Goal: Information Seeking & Learning: Obtain resource

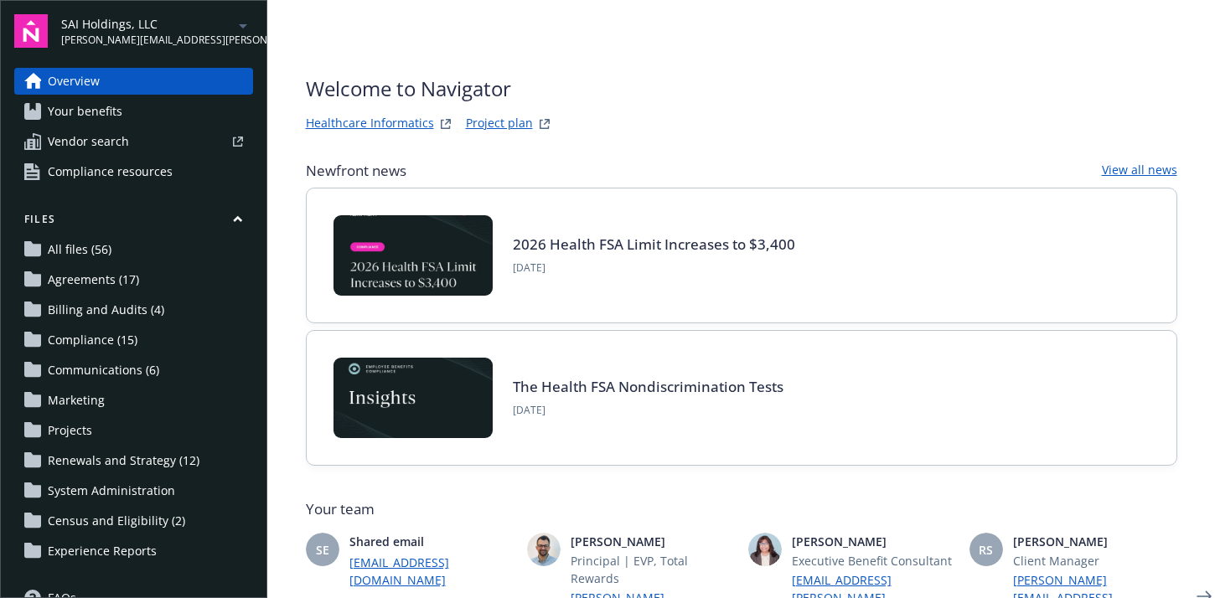
click at [143, 103] on link "Your benefits" at bounding box center [133, 111] width 239 height 27
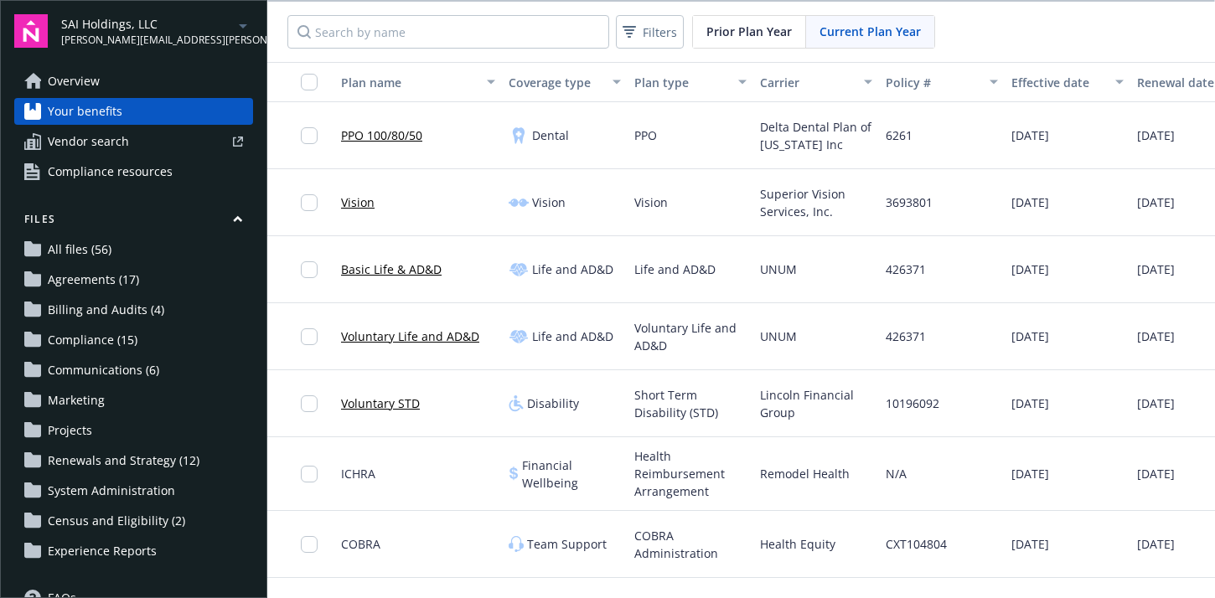
click at [747, 32] on span "Prior Plan Year" at bounding box center [748, 32] width 85 height 18
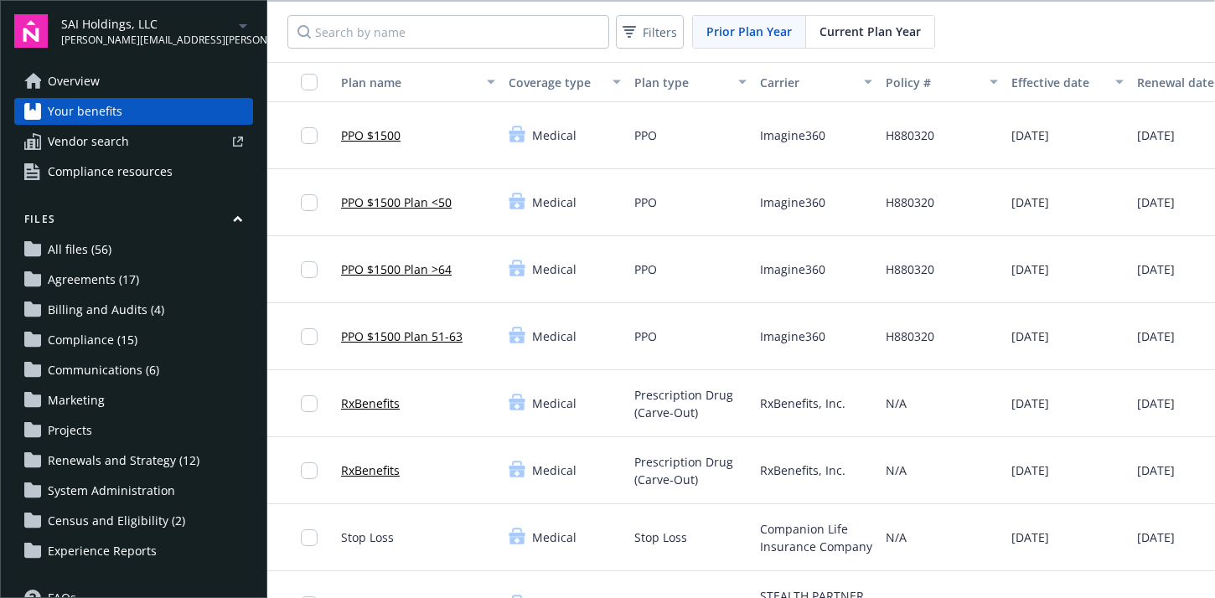
click at [381, 139] on link "PPO $1500" at bounding box center [370, 136] width 59 height 18
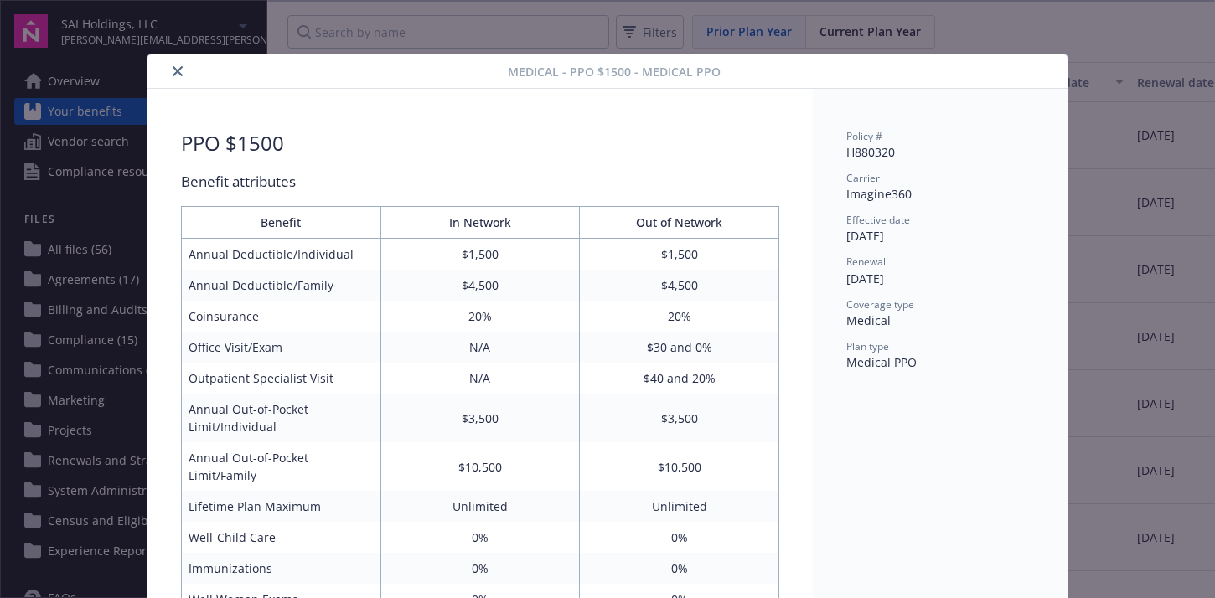
click at [171, 74] on button "close" at bounding box center [178, 71] width 20 height 20
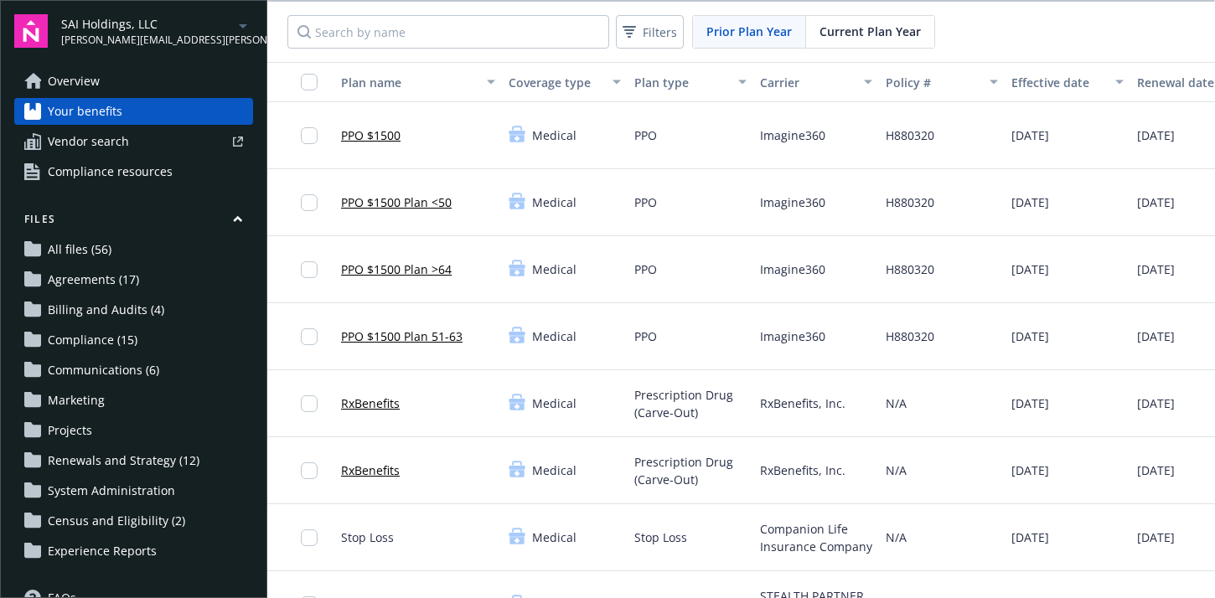
click at [396, 267] on link "PPO $1500 Plan >64" at bounding box center [396, 270] width 111 height 18
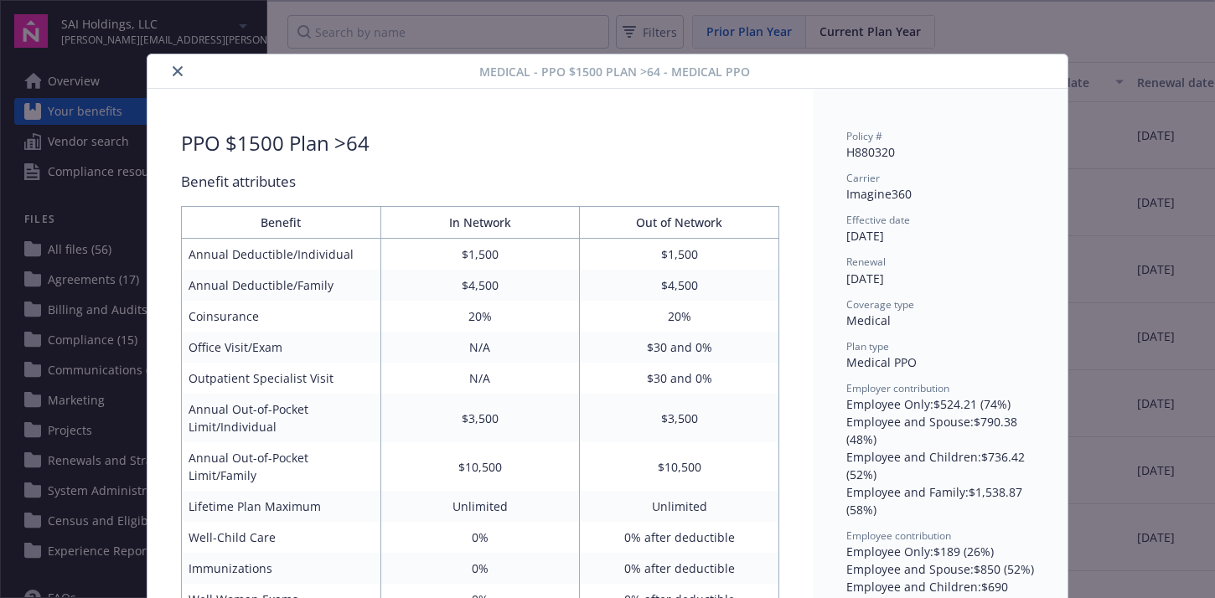
scroll to position [50, 0]
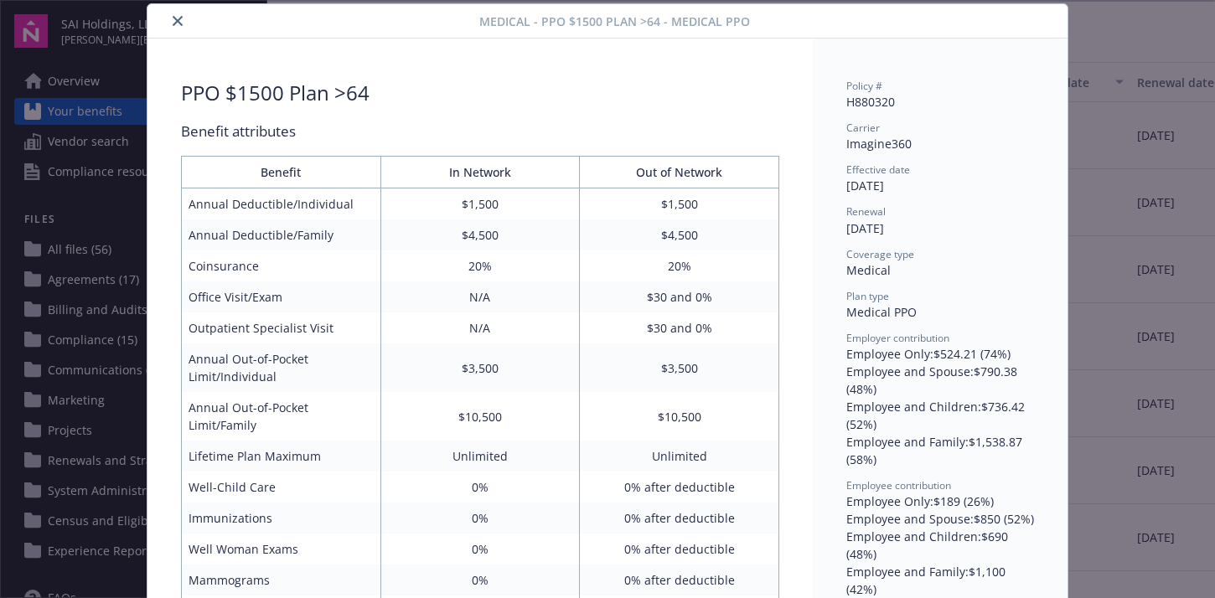
click at [181, 22] on icon "close" at bounding box center [178, 21] width 10 height 10
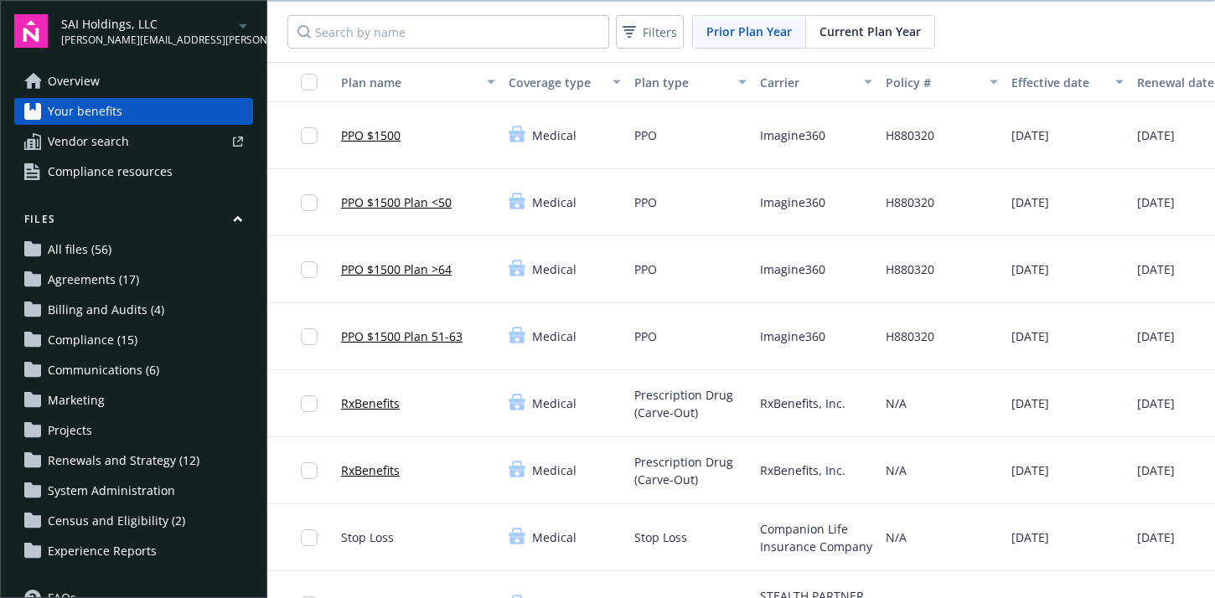
click at [373, 132] on link "PPO $1500" at bounding box center [370, 136] width 59 height 18
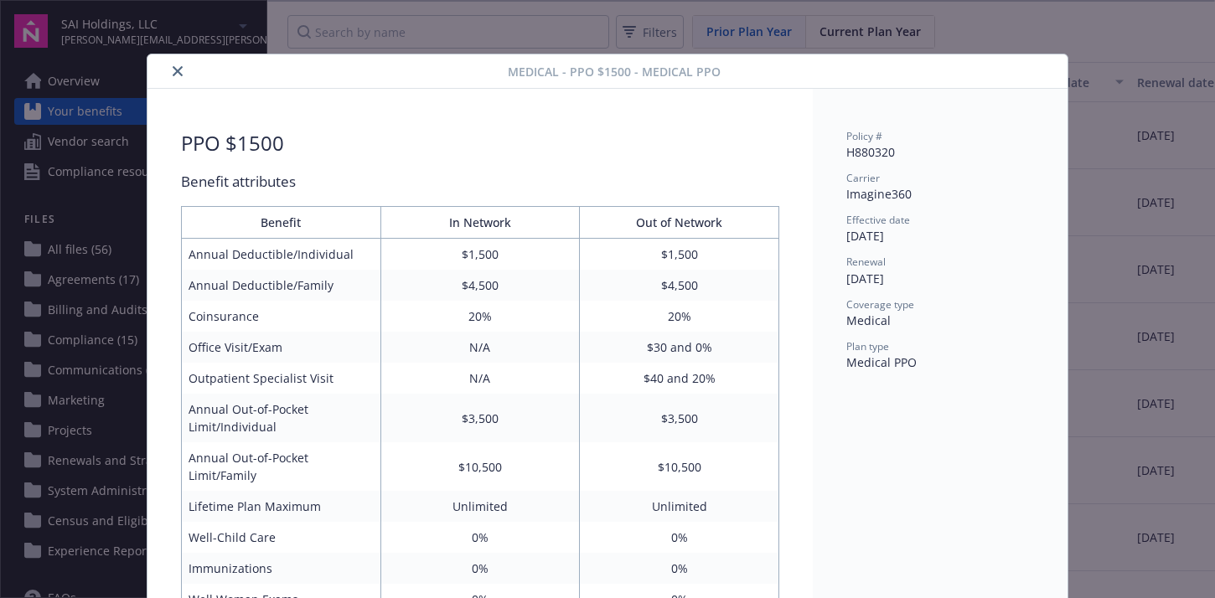
scroll to position [50, 0]
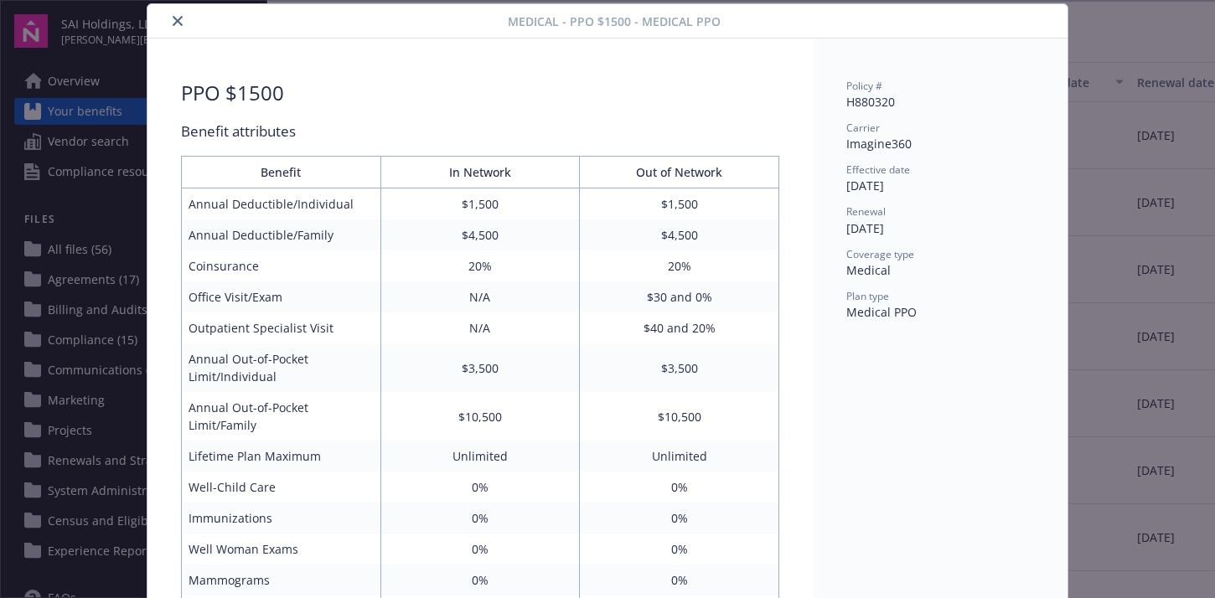
click at [163, 20] on div at bounding box center [331, 21] width 354 height 20
click at [165, 21] on div at bounding box center [331, 21] width 354 height 20
click at [179, 14] on button "close" at bounding box center [178, 21] width 20 height 20
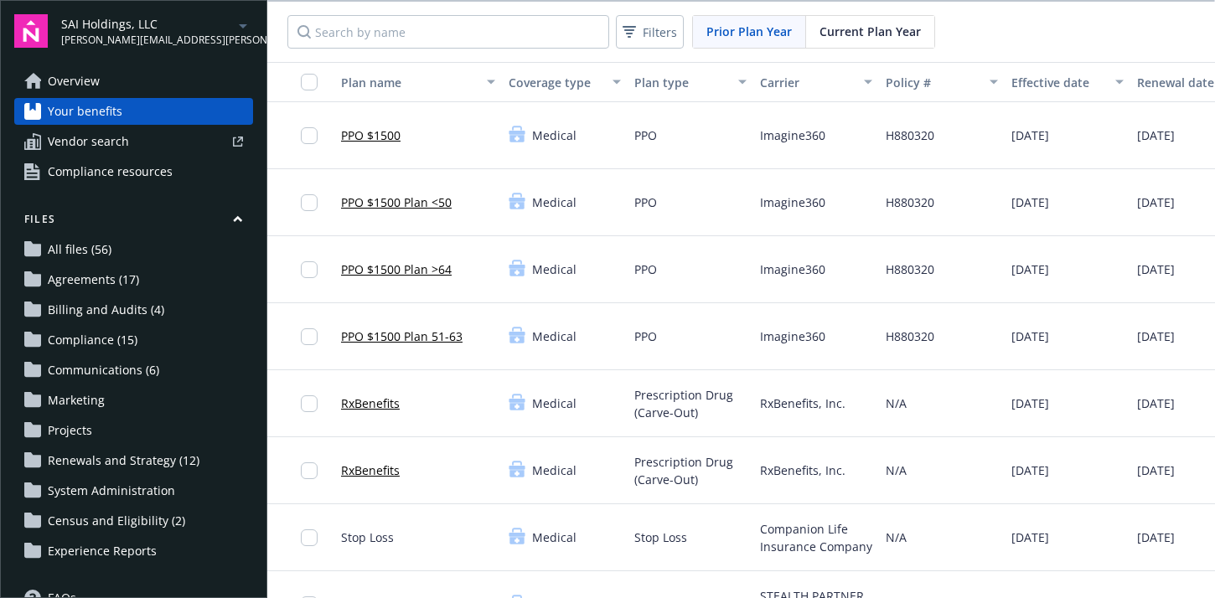
click at [417, 335] on link "PPO $1500 Plan 51-63" at bounding box center [402, 337] width 122 height 18
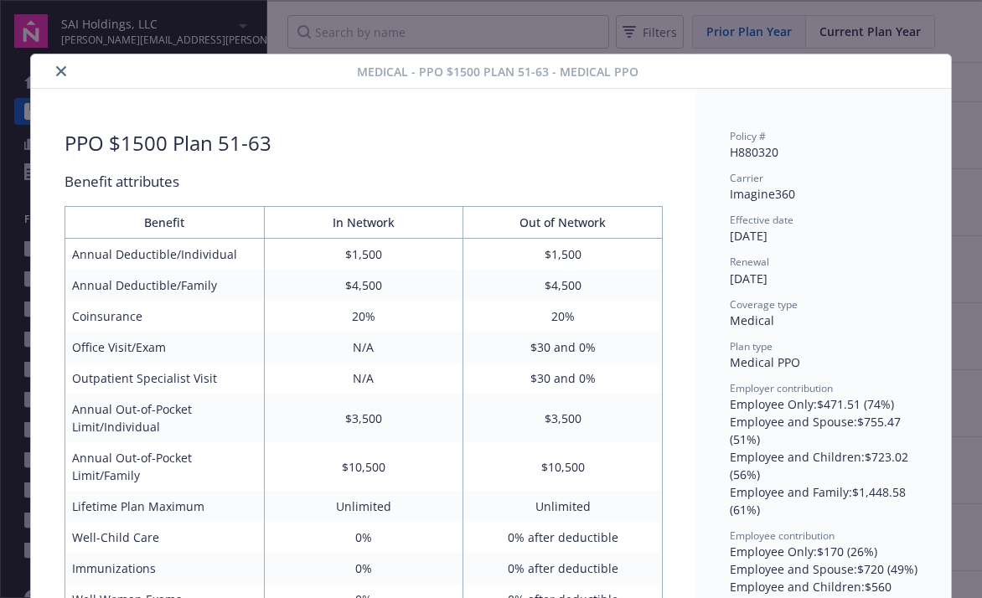
click at [54, 74] on button "close" at bounding box center [61, 71] width 20 height 20
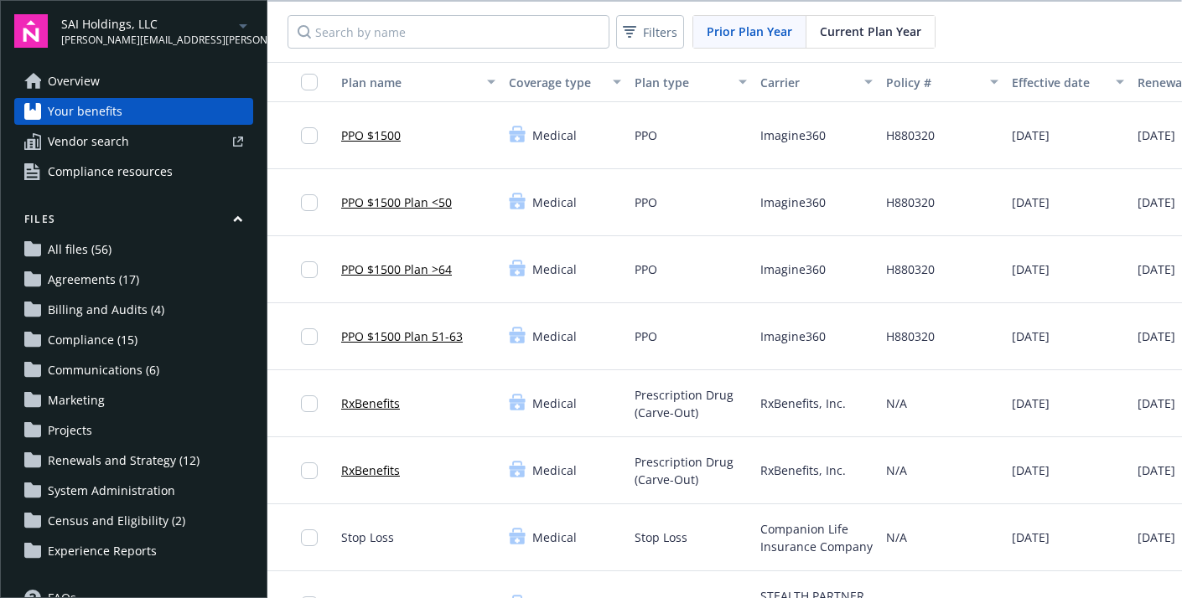
scroll to position [0, 200]
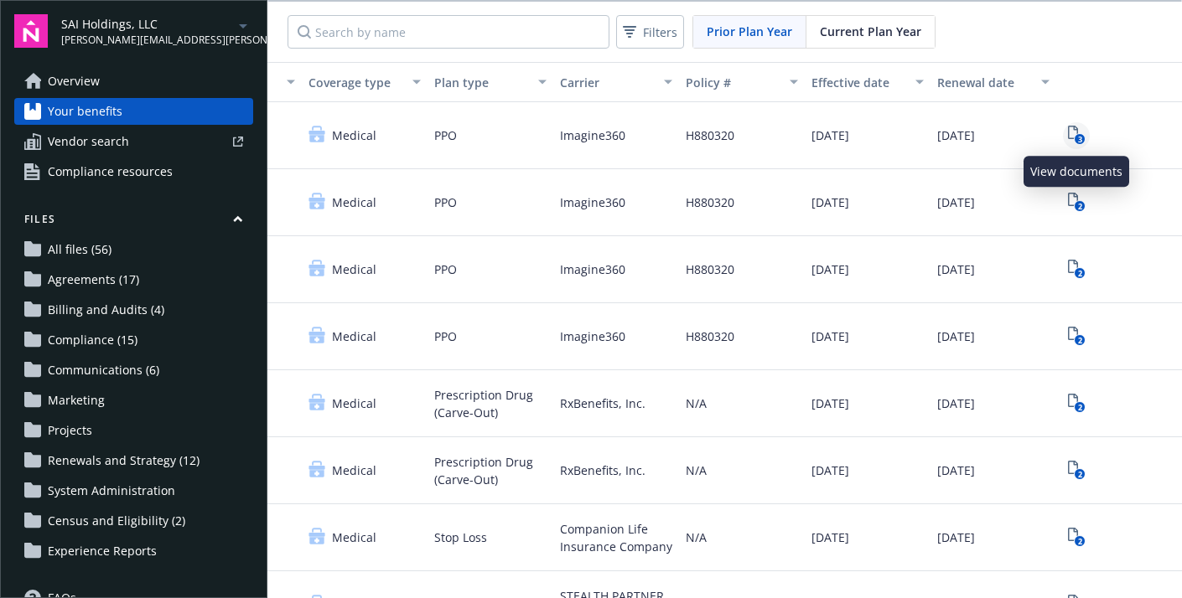
click at [1077, 127] on icon "3" at bounding box center [1077, 135] width 18 height 19
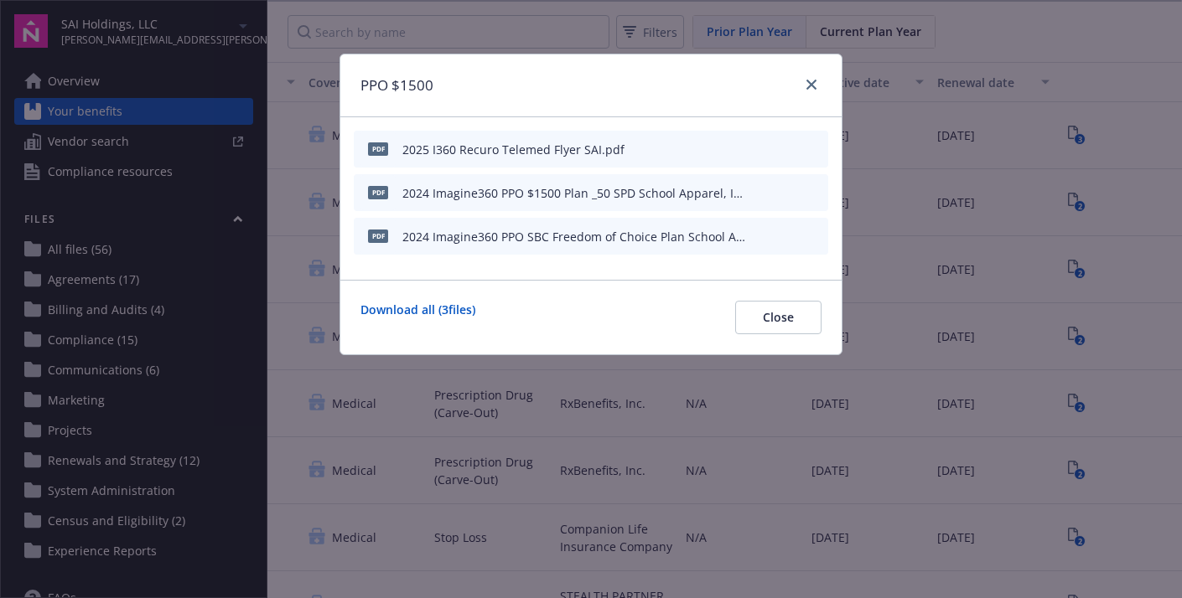
click at [812, 234] on icon "preview file" at bounding box center [811, 236] width 15 height 12
